Goal: Navigation & Orientation: Find specific page/section

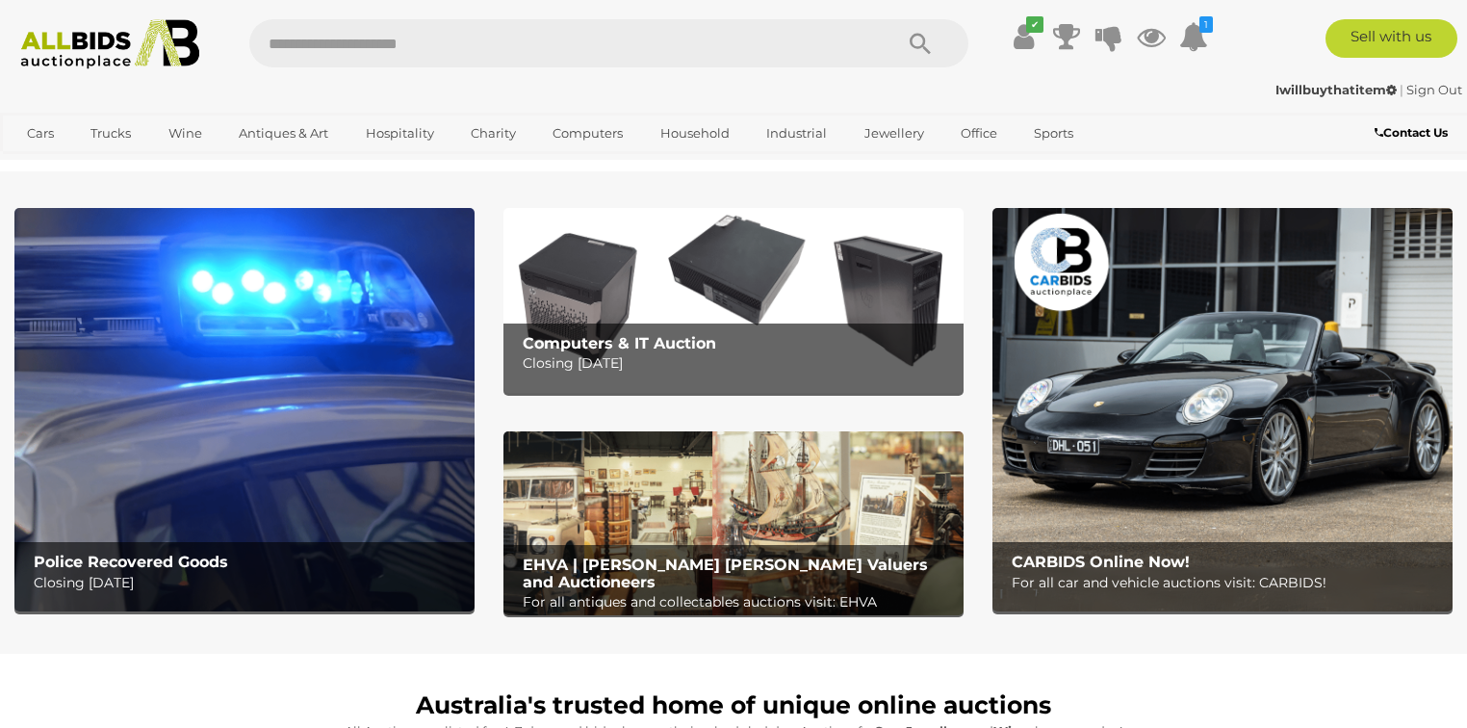
click at [300, 343] on img at bounding box center [244, 409] width 460 height 403
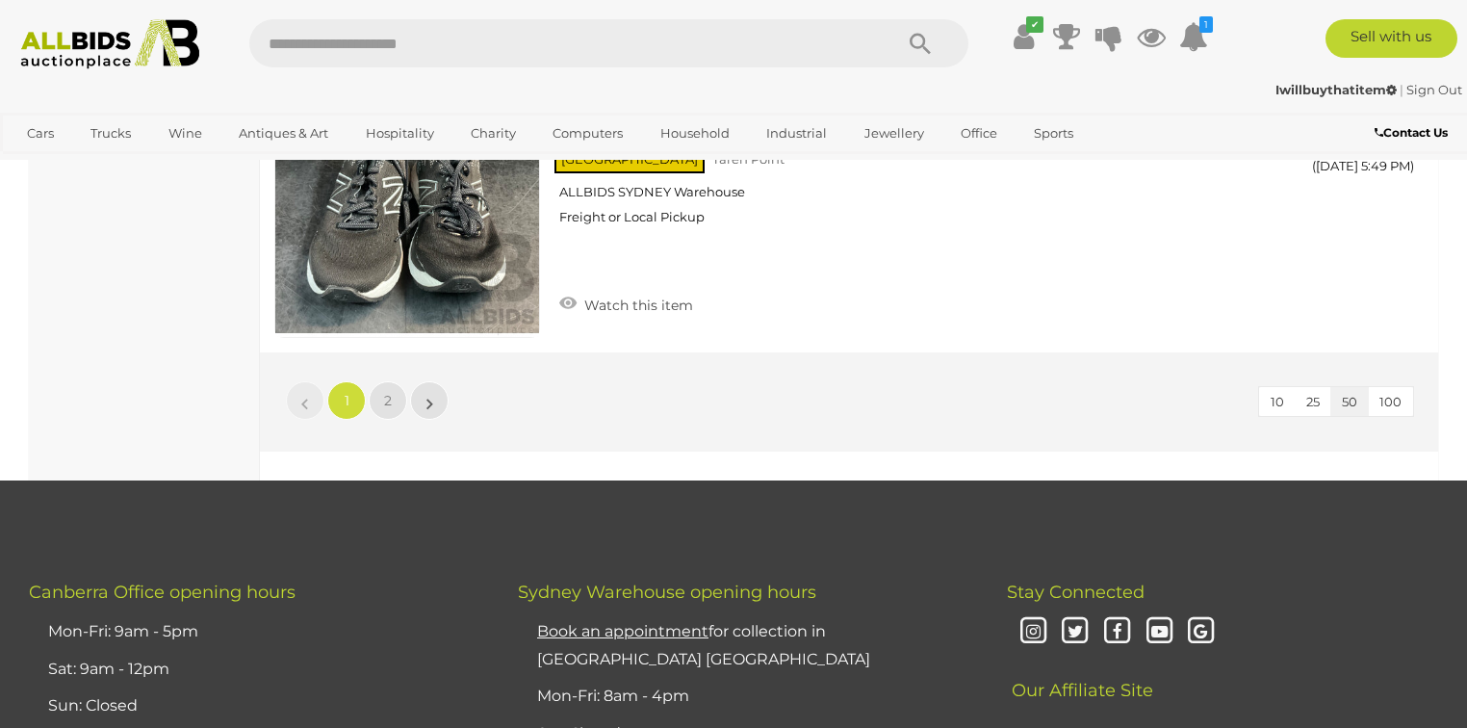
scroll to position [15018, 0]
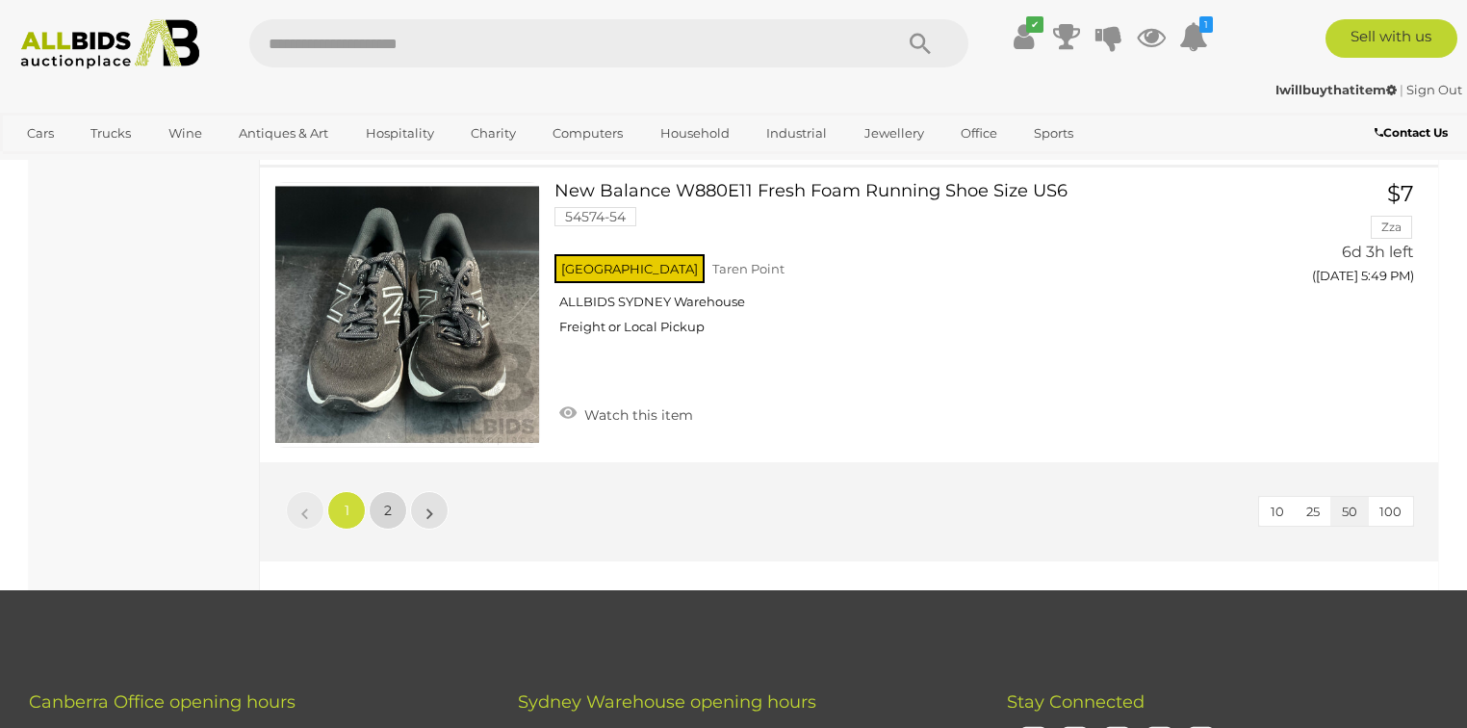
click at [392, 491] on link "2" at bounding box center [388, 510] width 39 height 39
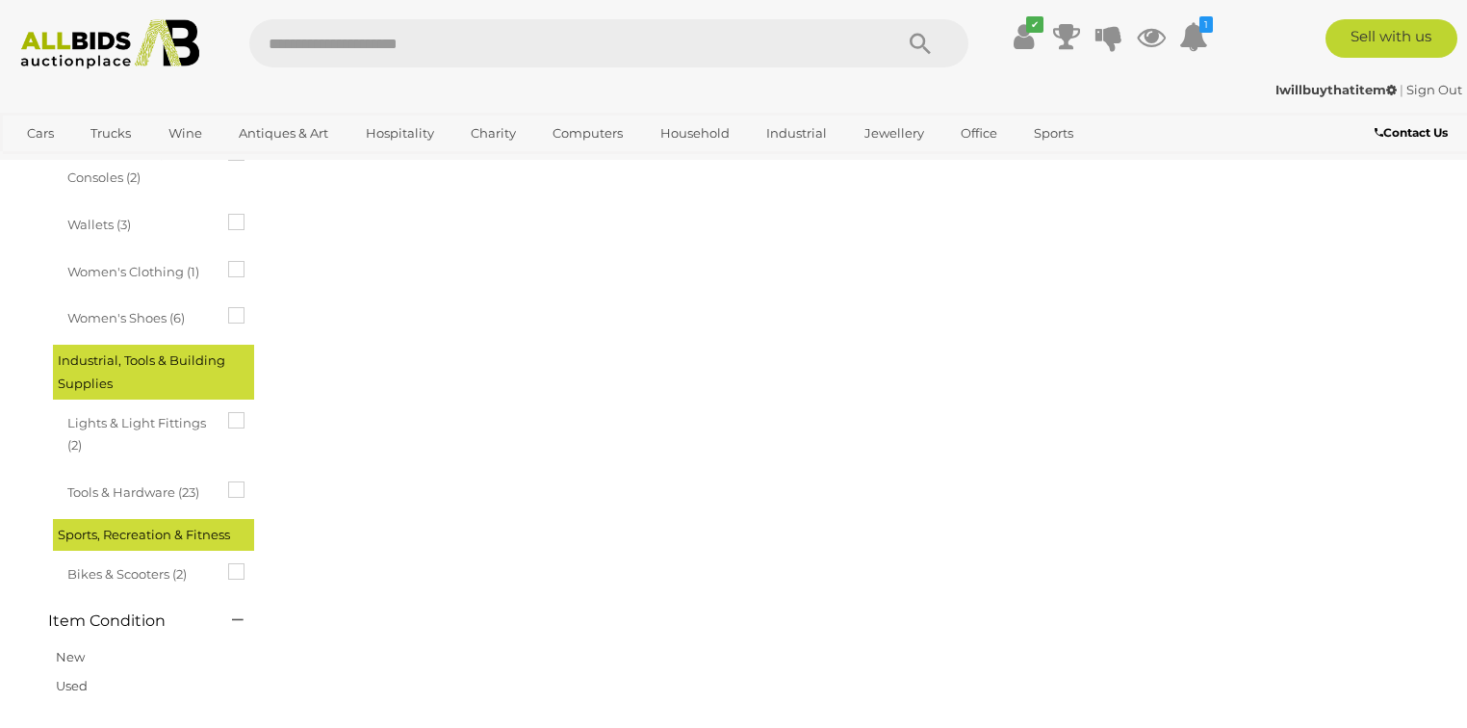
scroll to position [296, 0]
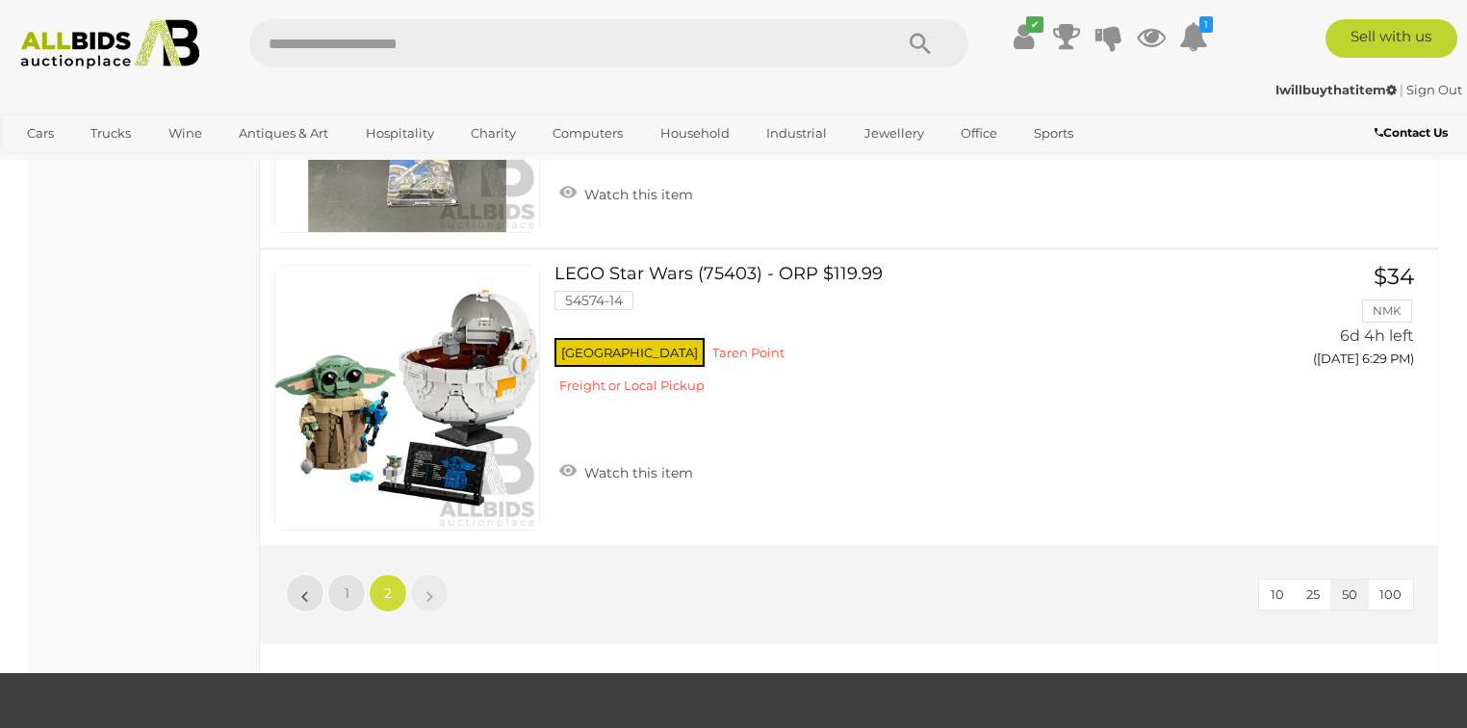
scroll to position [13850, 0]
